Goal: Find specific page/section: Find specific page/section

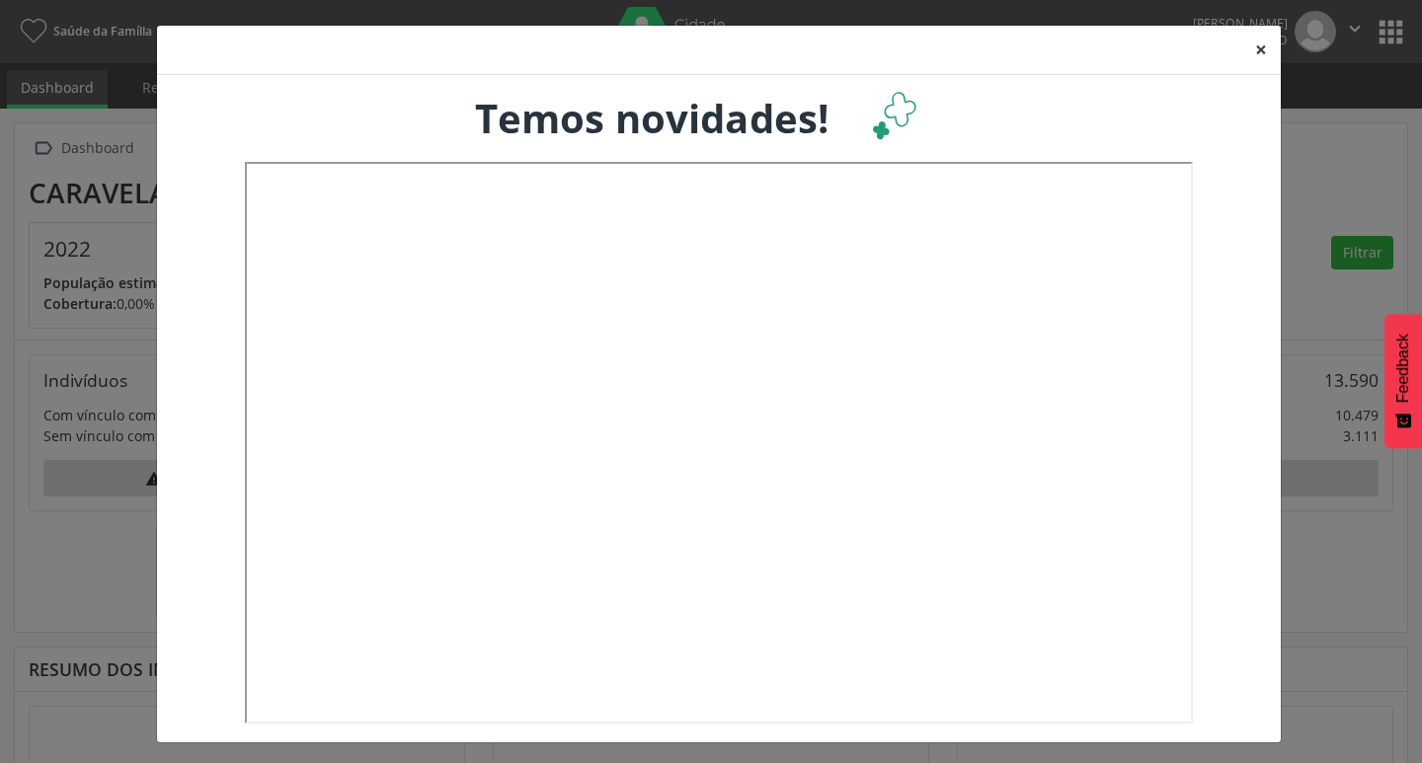
click at [1251, 43] on button "×" at bounding box center [1260, 50] width 39 height 48
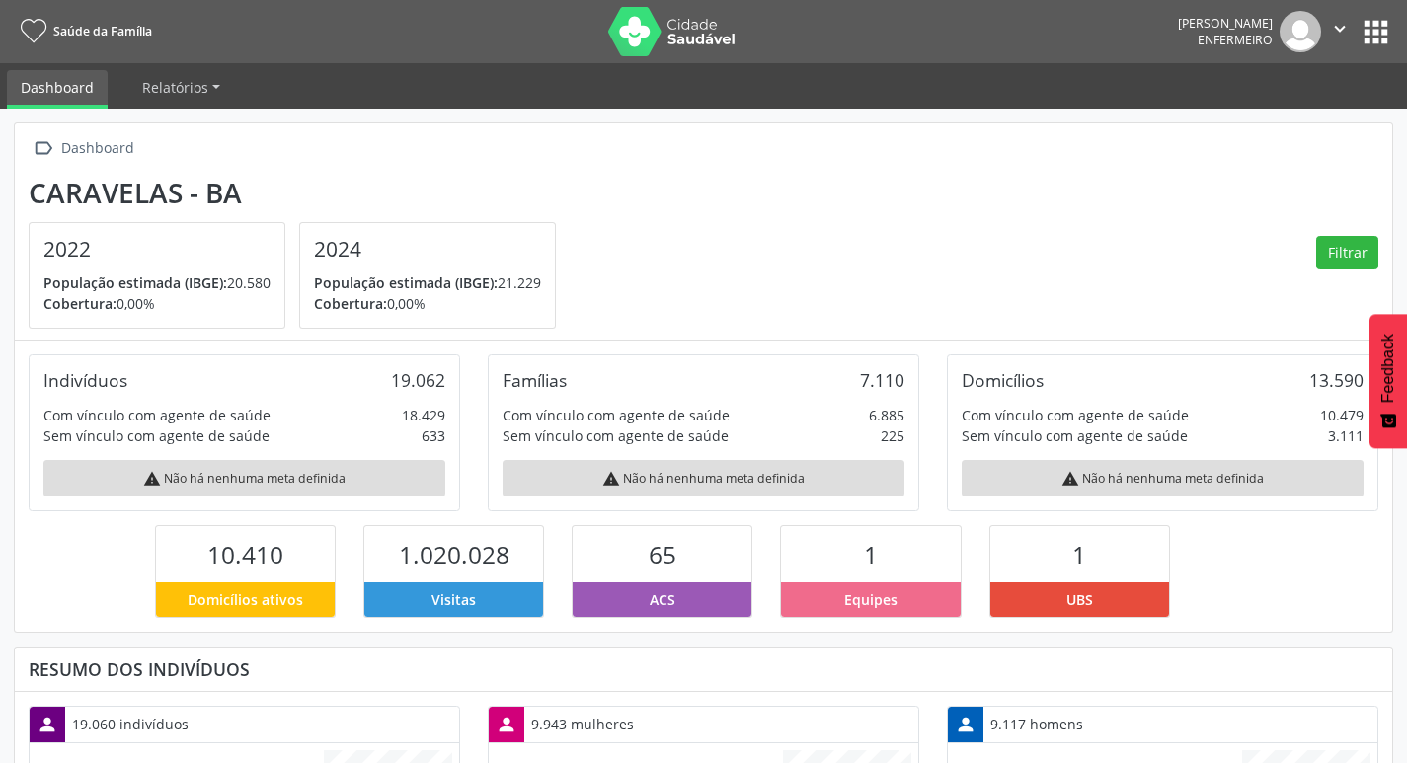
click at [1376, 44] on button "apps" at bounding box center [1376, 32] width 35 height 35
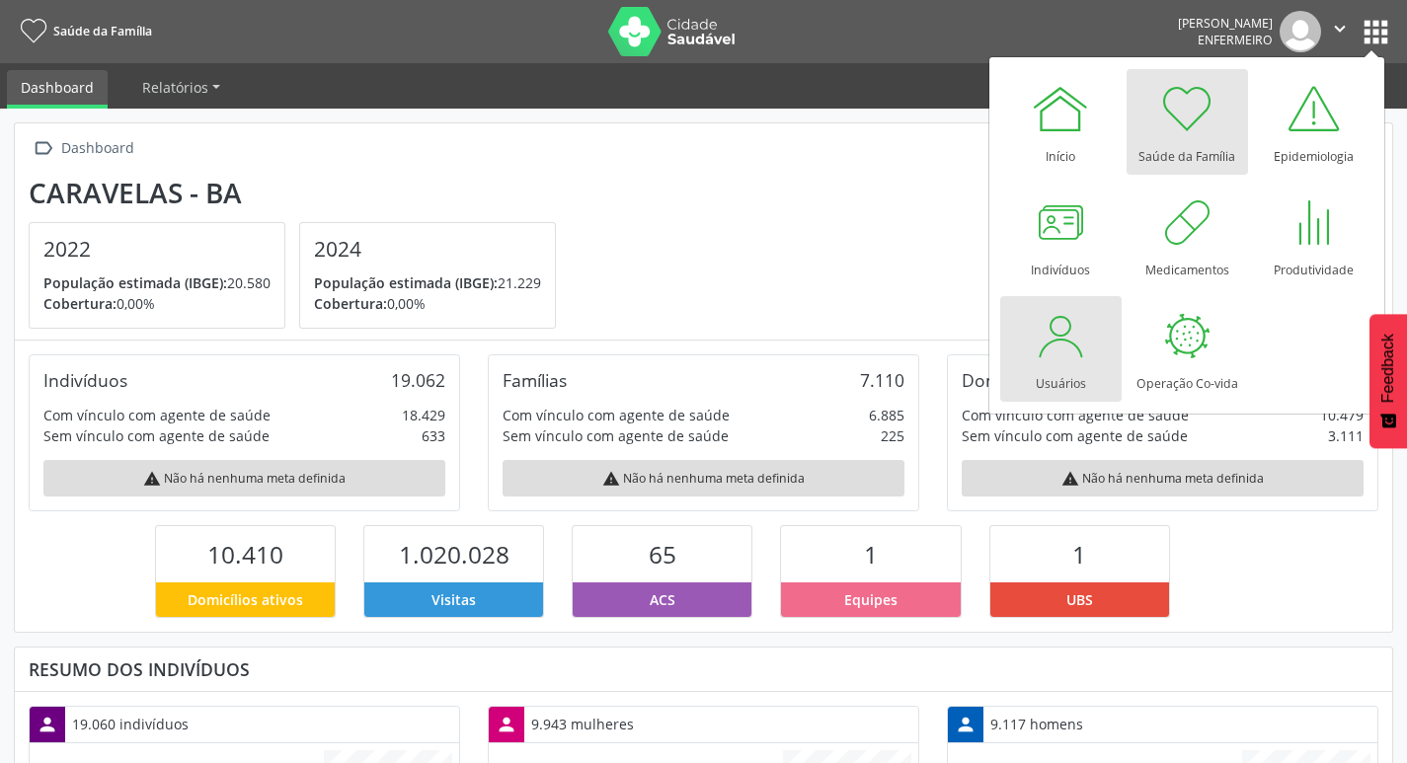
click at [1069, 329] on div at bounding box center [1060, 335] width 59 height 59
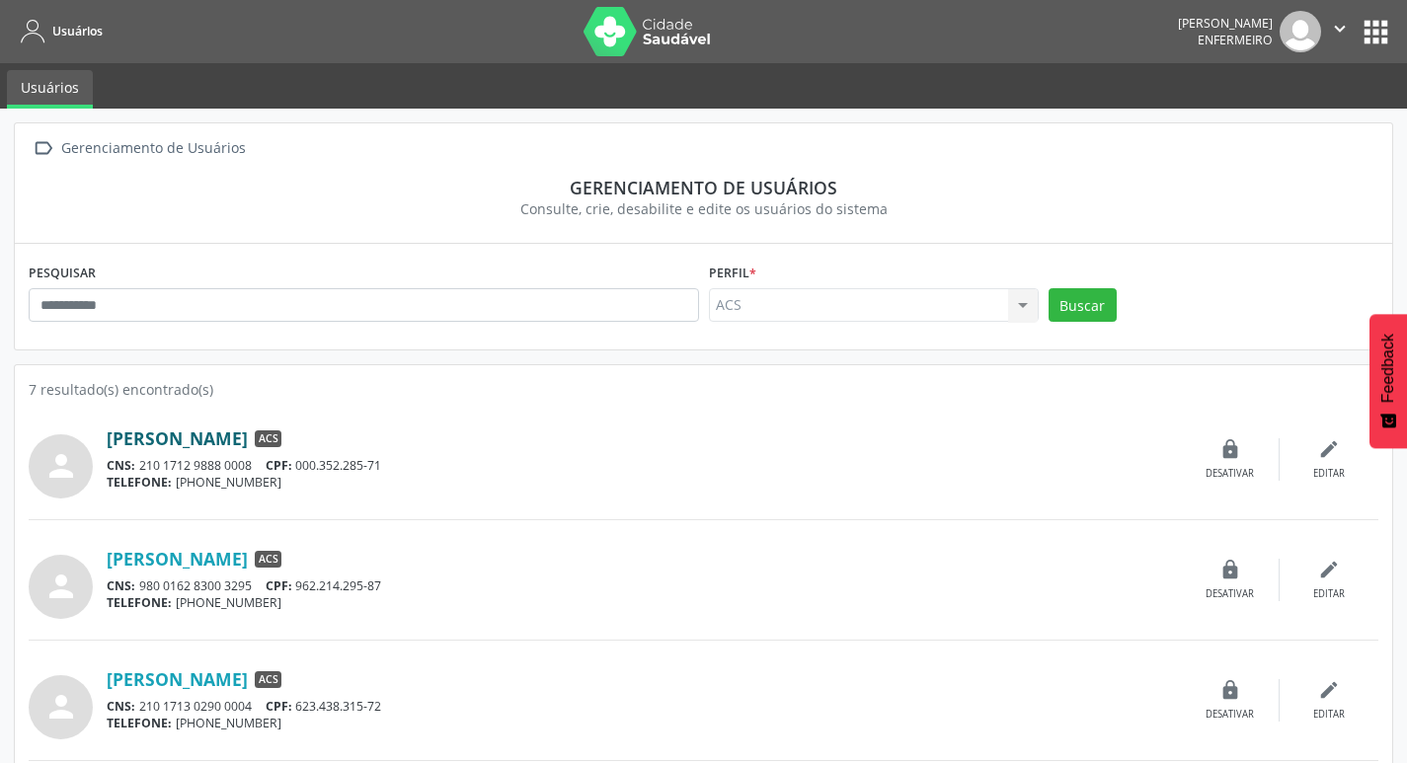
click at [215, 434] on link "[PERSON_NAME]" at bounding box center [177, 439] width 141 height 22
